Goal: Task Accomplishment & Management: Use online tool/utility

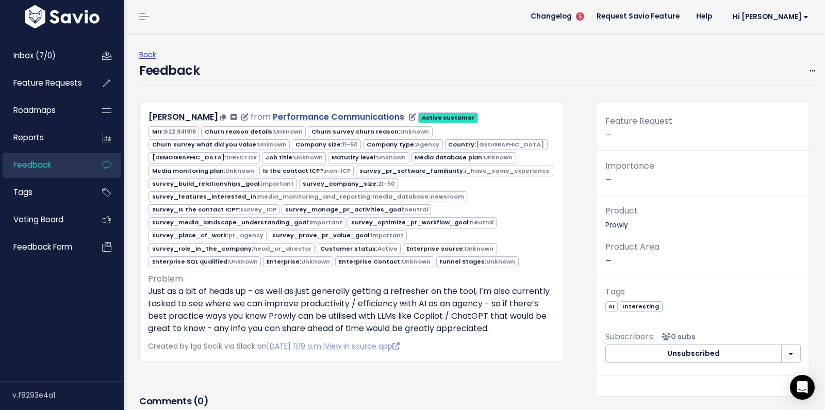
click at [281, 117] on link "Performance Communications" at bounding box center [338, 117] width 131 height 12
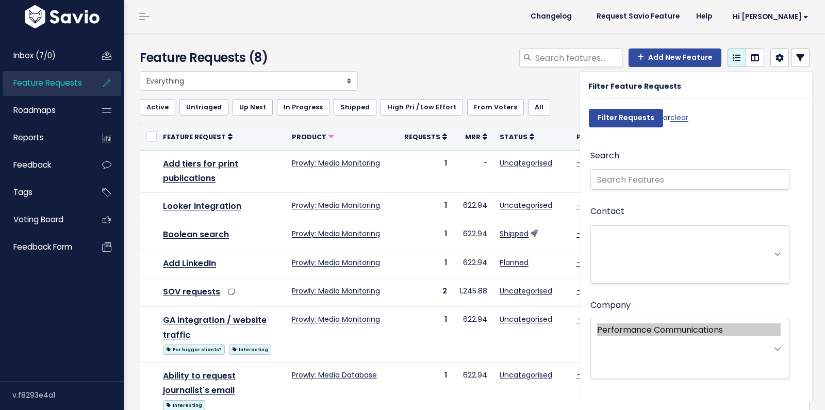
select select
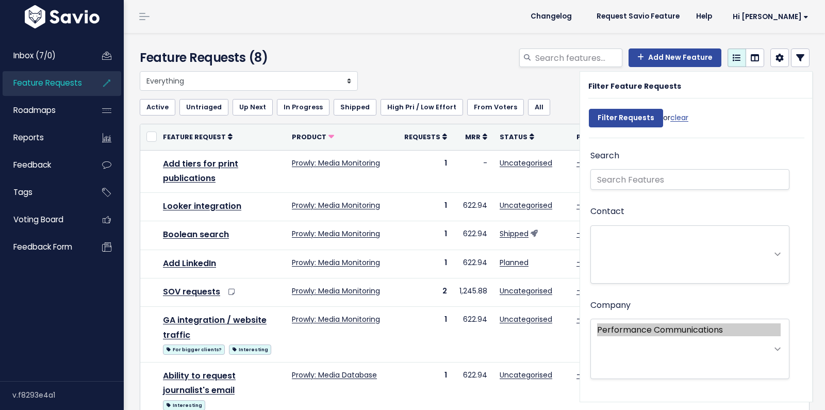
select select
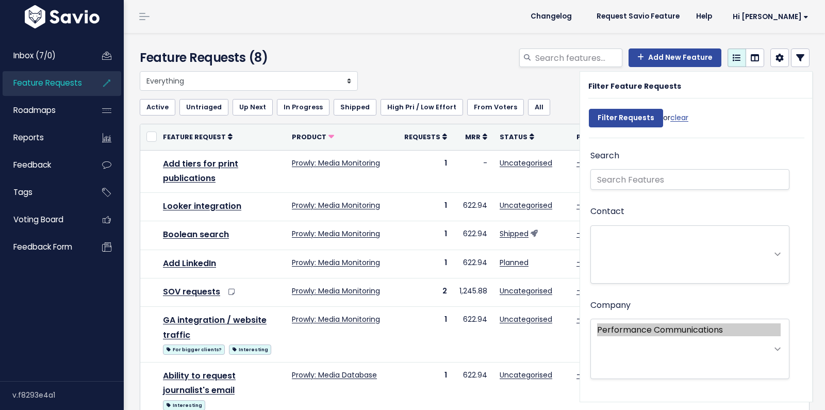
select select
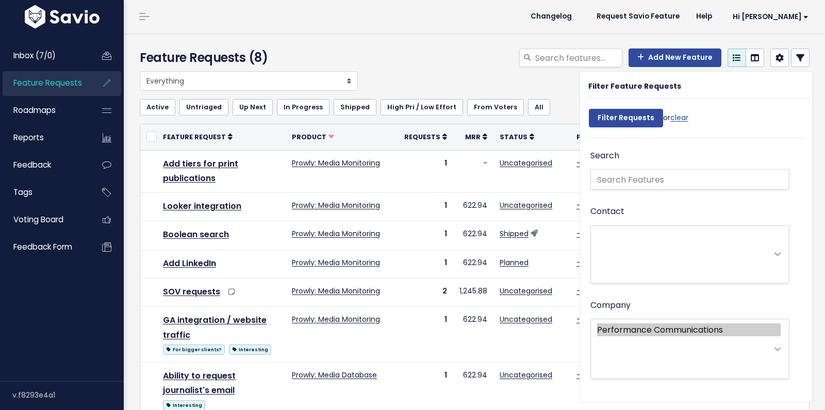
select select
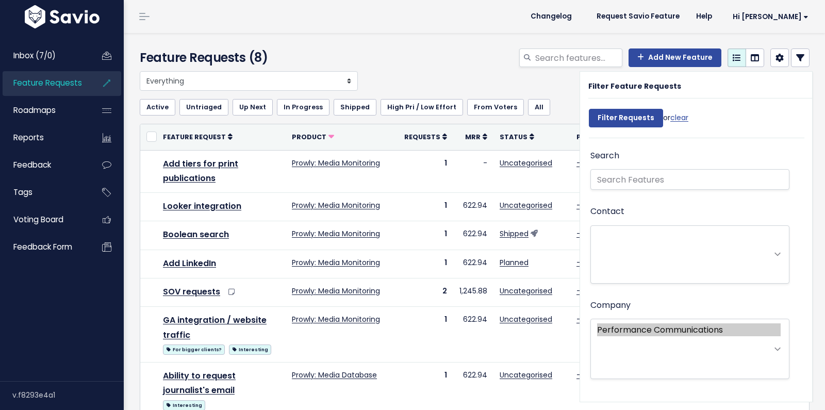
select select
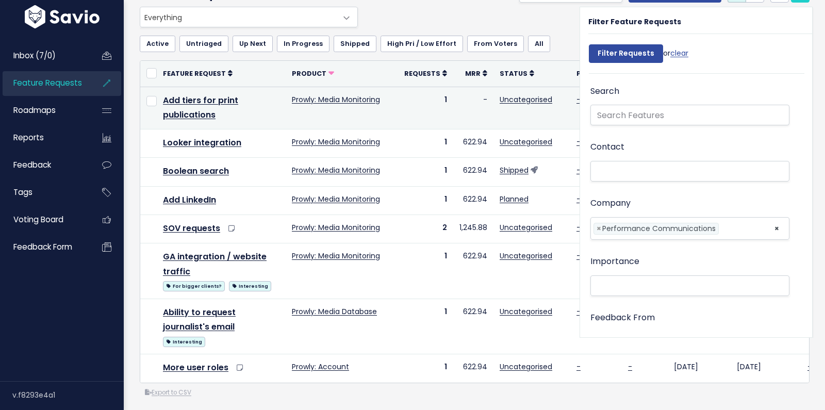
scroll to position [65, 0]
